Goal: Information Seeking & Learning: Learn about a topic

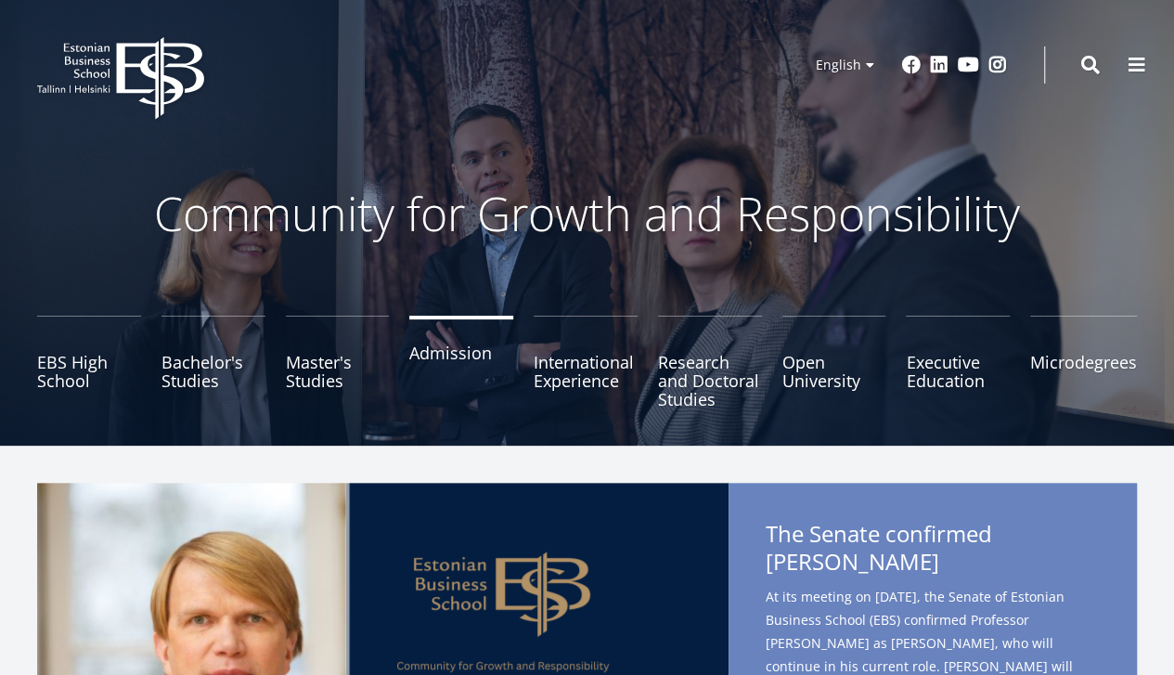
click at [412, 361] on link "Admission" at bounding box center [461, 361] width 104 height 93
click at [1092, 359] on link "Microdegrees" at bounding box center [1083, 361] width 107 height 93
click at [340, 361] on link "Master's Studies" at bounding box center [338, 361] width 104 height 93
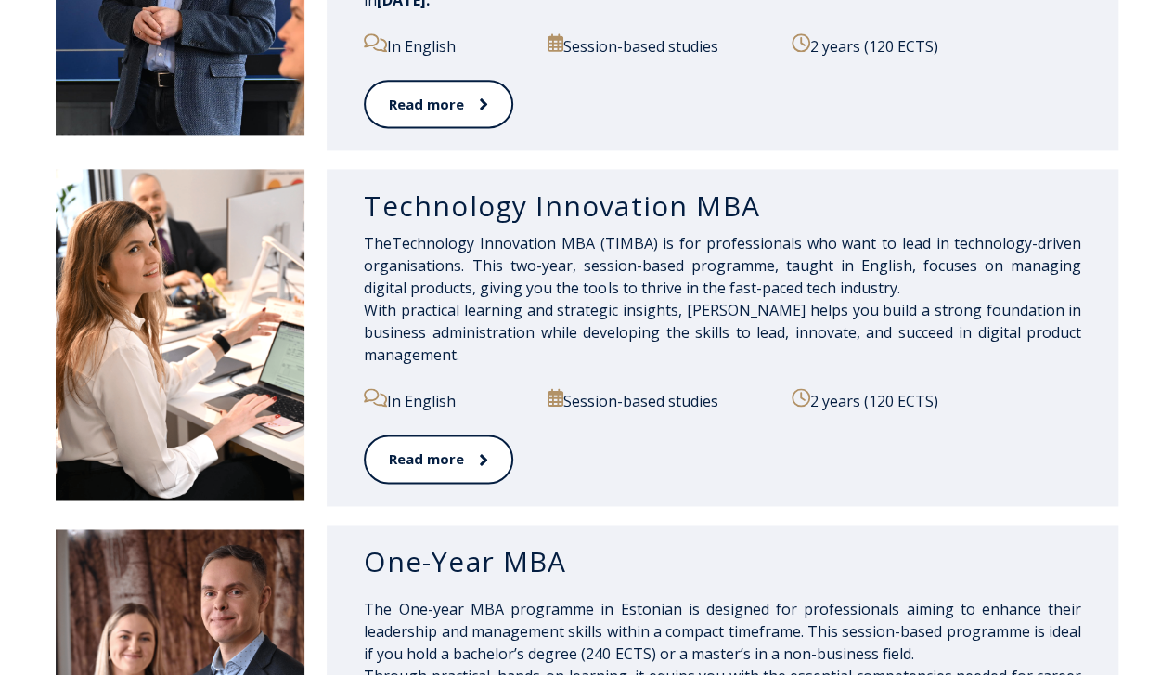
scroll to position [1206, 0]
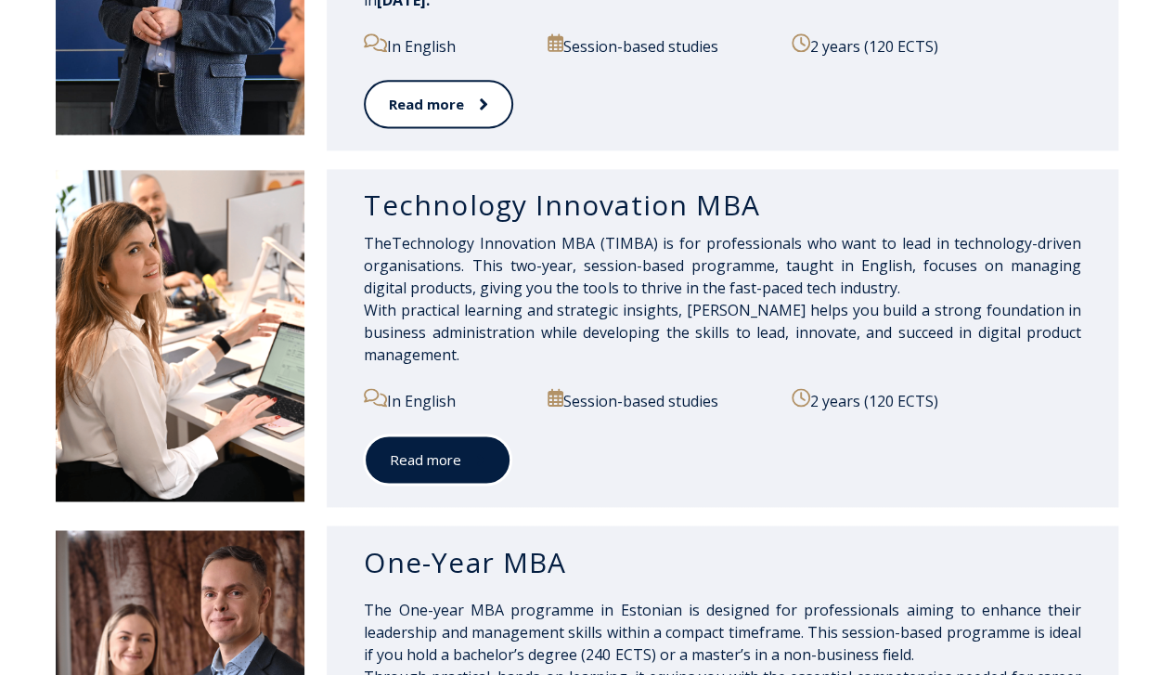
click at [485, 468] on link "Read more" at bounding box center [438, 459] width 148 height 51
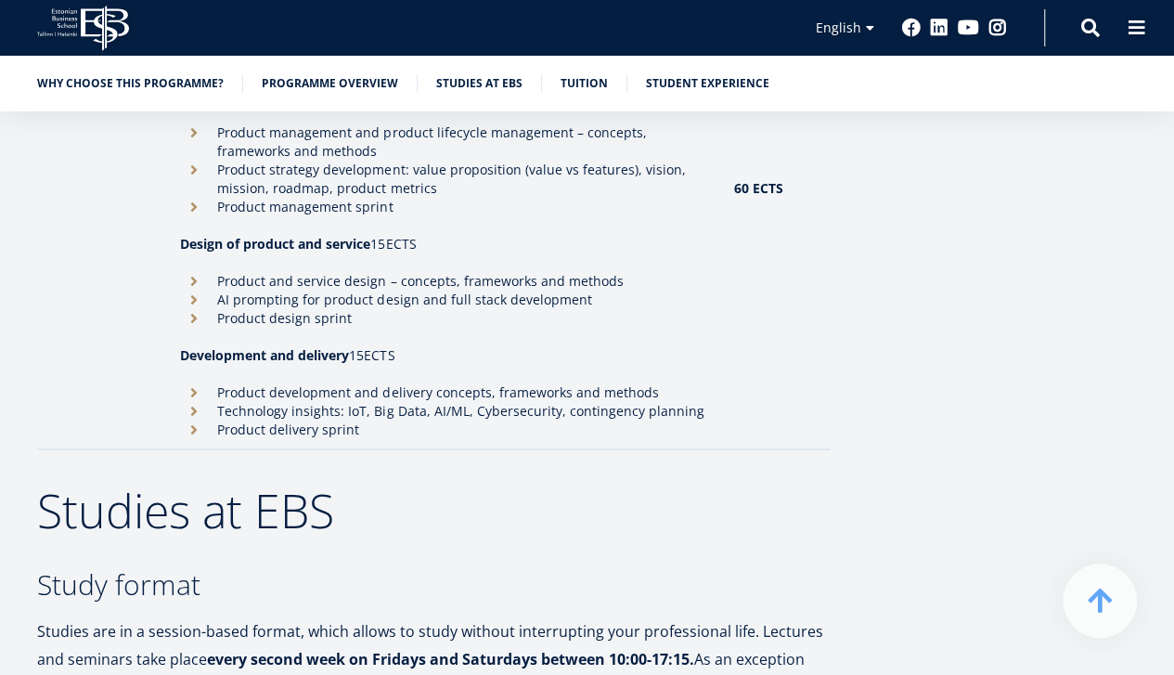
scroll to position [2783, 0]
